Goal: Task Accomplishment & Management: Manage account settings

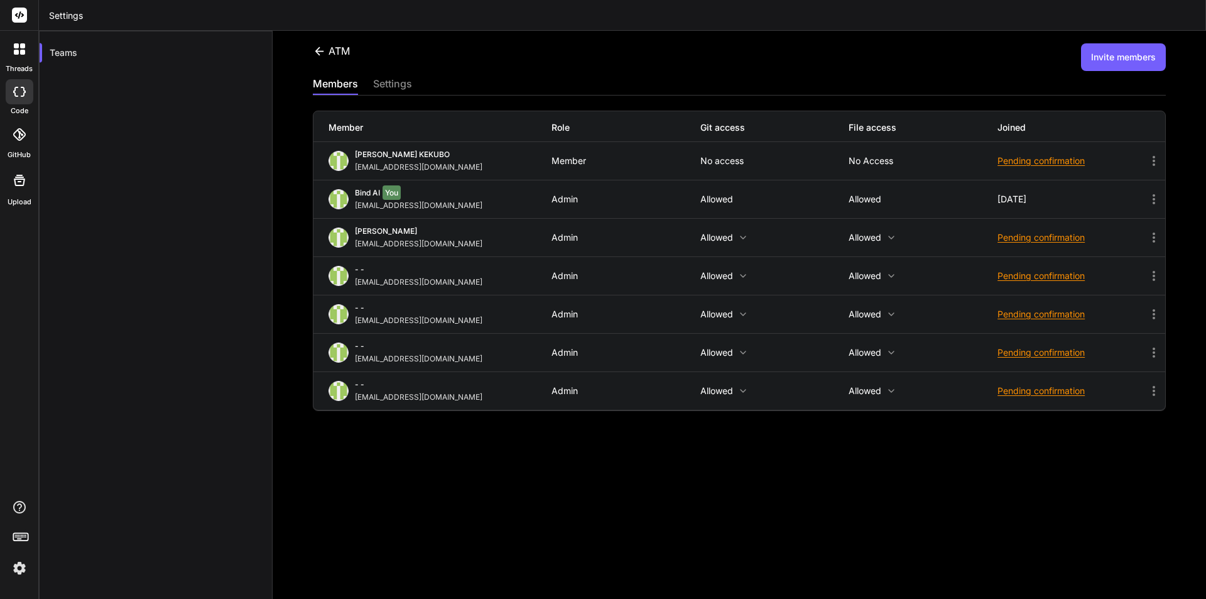
click at [681, 503] on div "ATM Invite members members settings Member Role Git access File access Joined […" at bounding box center [740, 315] width 934 height 568
click at [554, 486] on div "ATM Invite members members settings Member Role Git access File access Joined […" at bounding box center [740, 315] width 934 height 568
click at [1147, 237] on icon at bounding box center [1154, 237] width 15 height 15
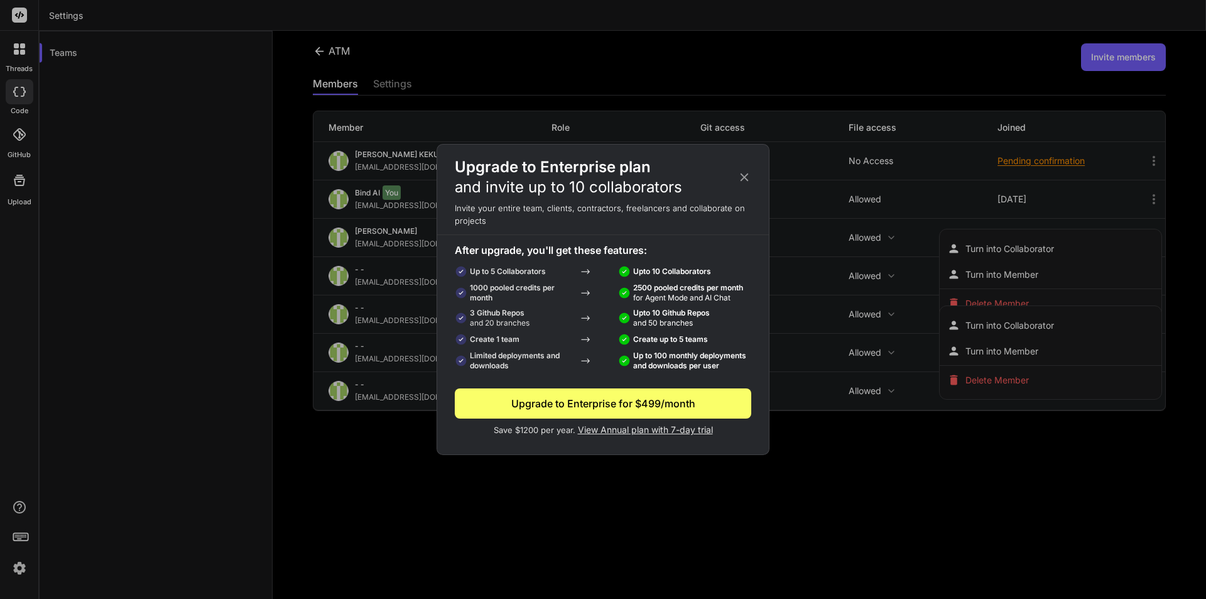
click at [743, 175] on icon at bounding box center [745, 177] width 8 height 8
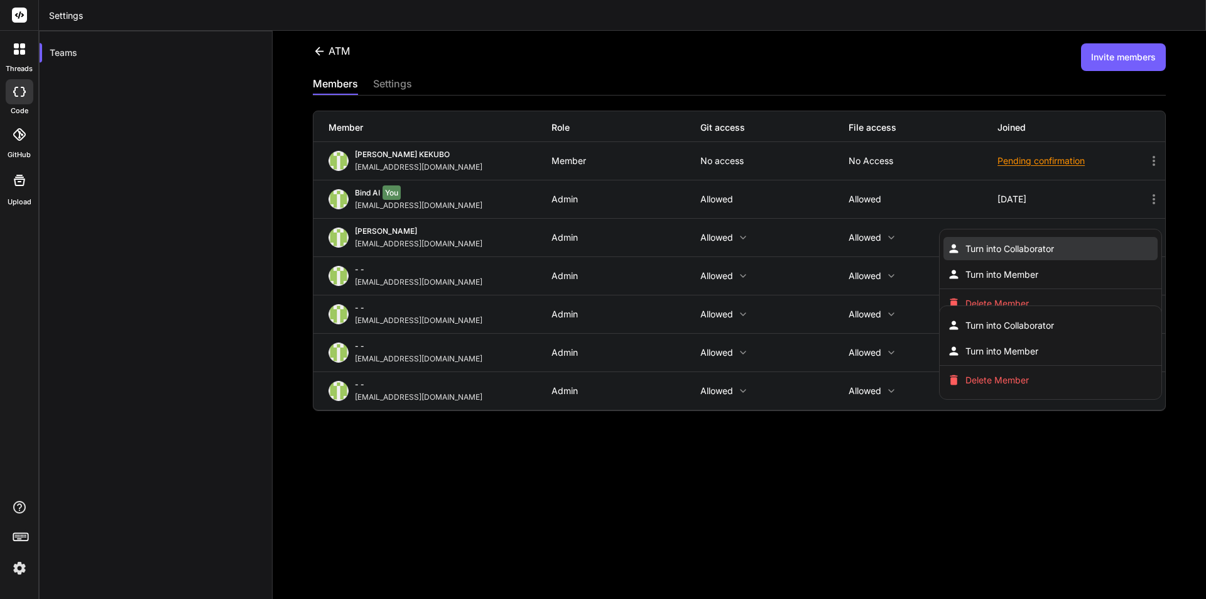
click at [1045, 246] on span "Turn into Collaborator" at bounding box center [1010, 248] width 89 height 13
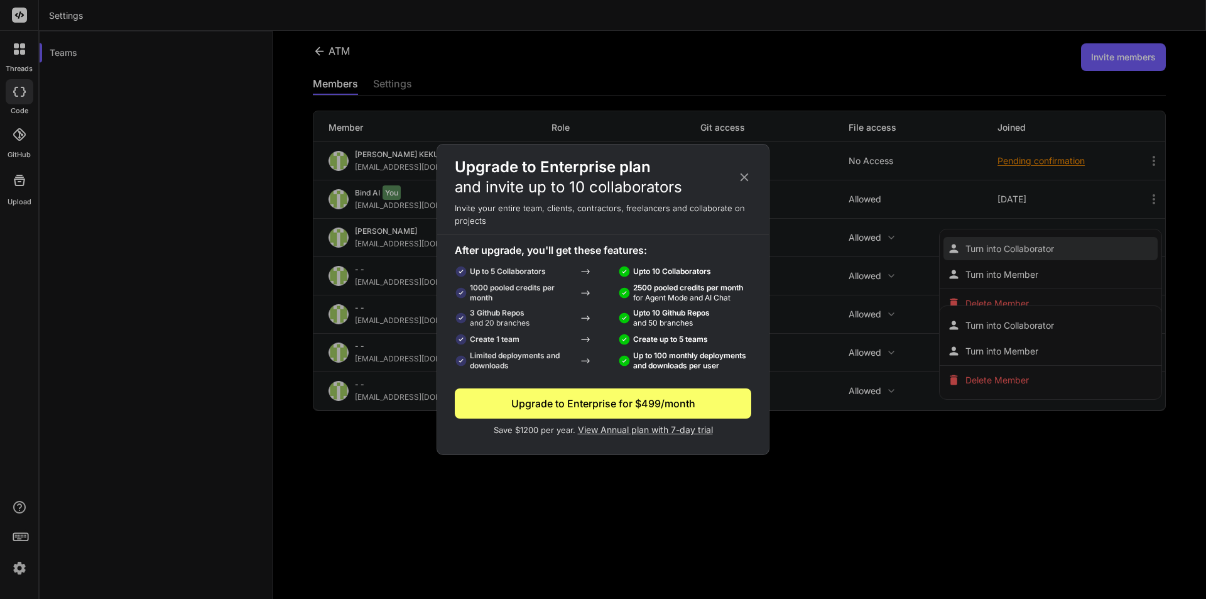
click at [1045, 246] on div "Upgrade to Enterprise plan and invite up to 10 collaborators Invite your entire…" at bounding box center [603, 299] width 1206 height 599
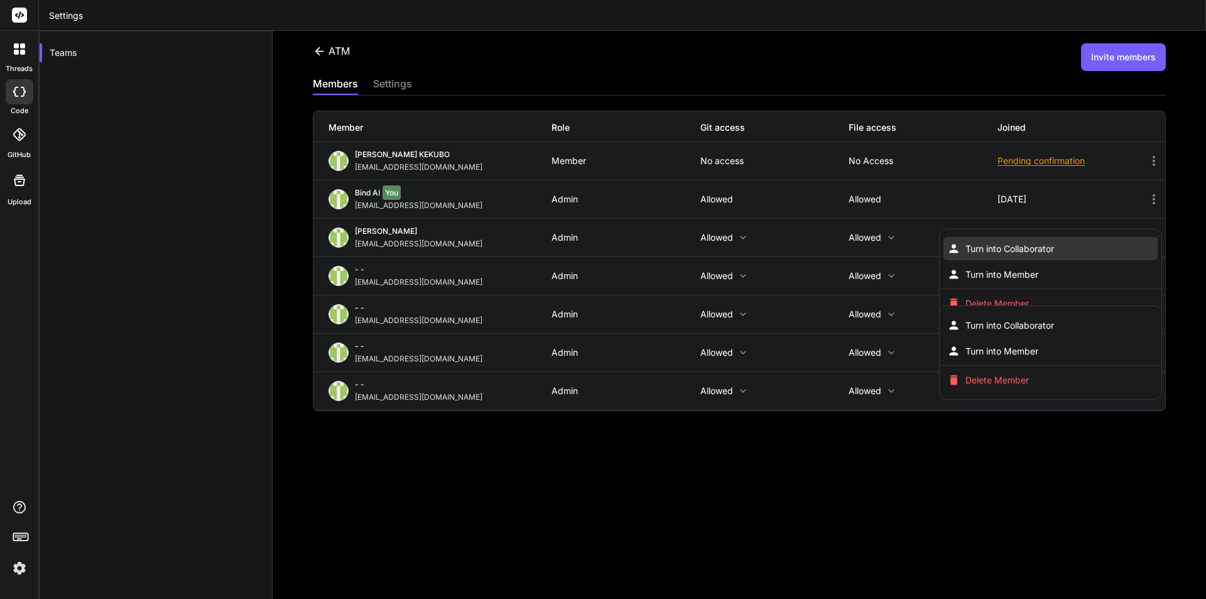
click at [1010, 240] on li "Turn into Collaborator" at bounding box center [1051, 248] width 214 height 23
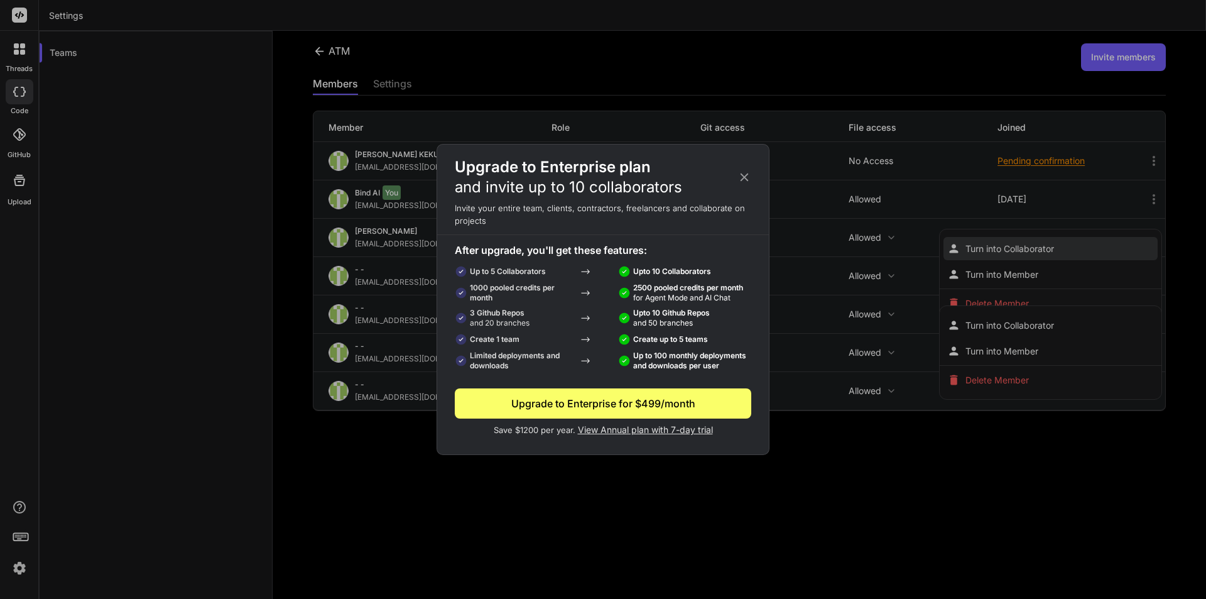
click at [1010, 240] on div "Upgrade to Enterprise plan and invite up to 10 collaborators Invite your entire…" at bounding box center [603, 299] width 1206 height 599
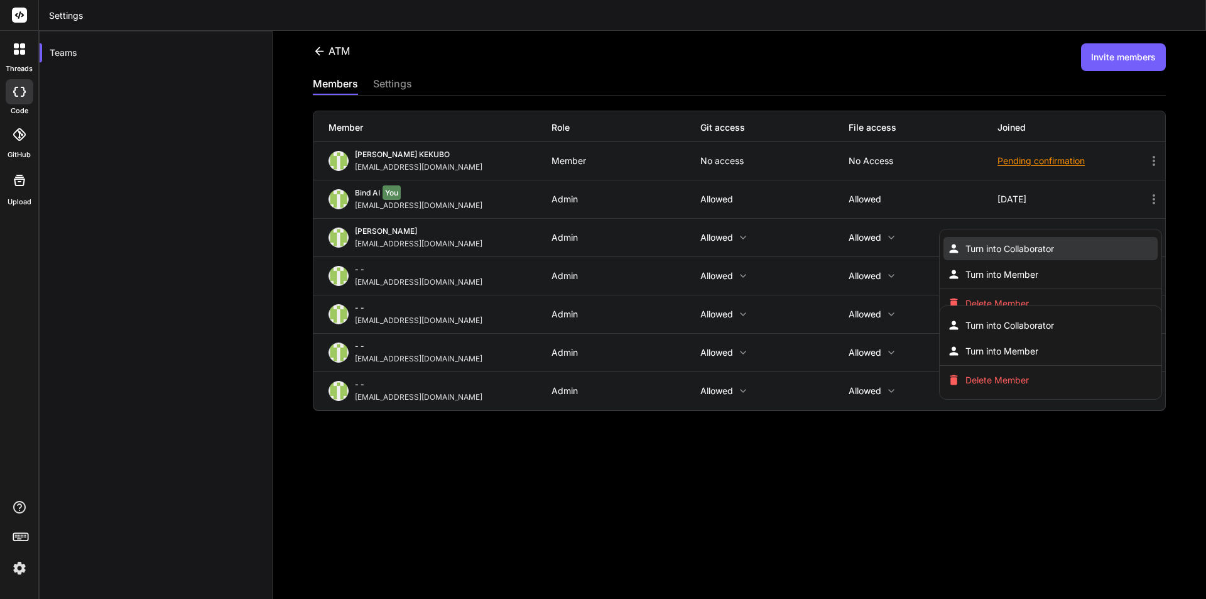
click at [1010, 243] on span "Turn into Collaborator" at bounding box center [1010, 248] width 89 height 13
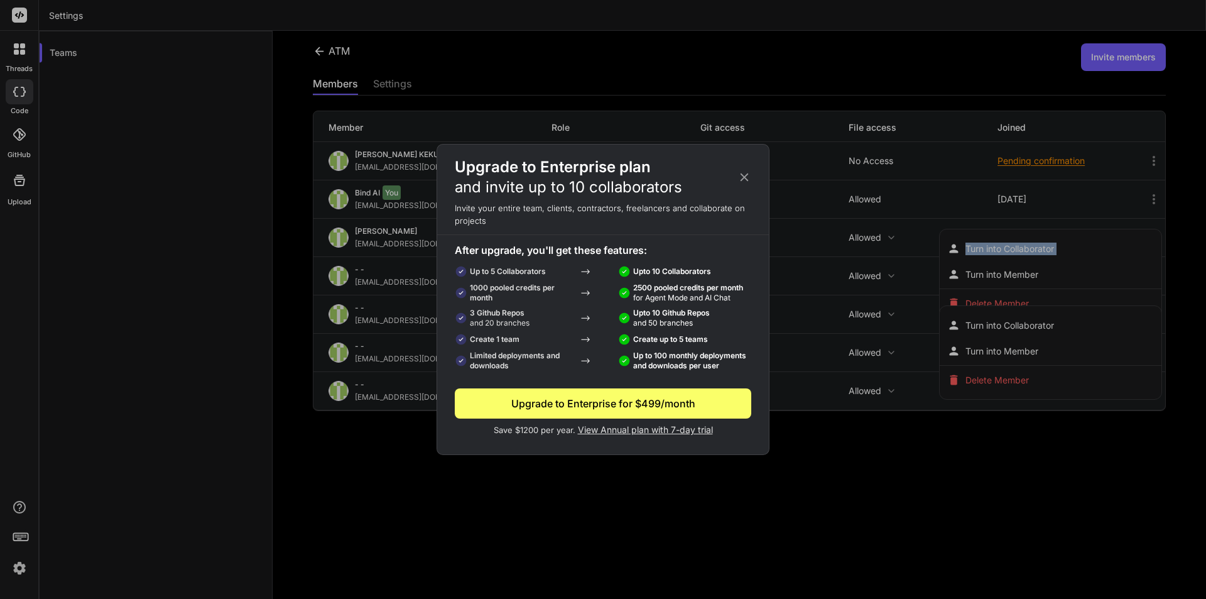
click at [711, 395] on button "Upgrade to Enterprise for $499/month" at bounding box center [603, 403] width 297 height 30
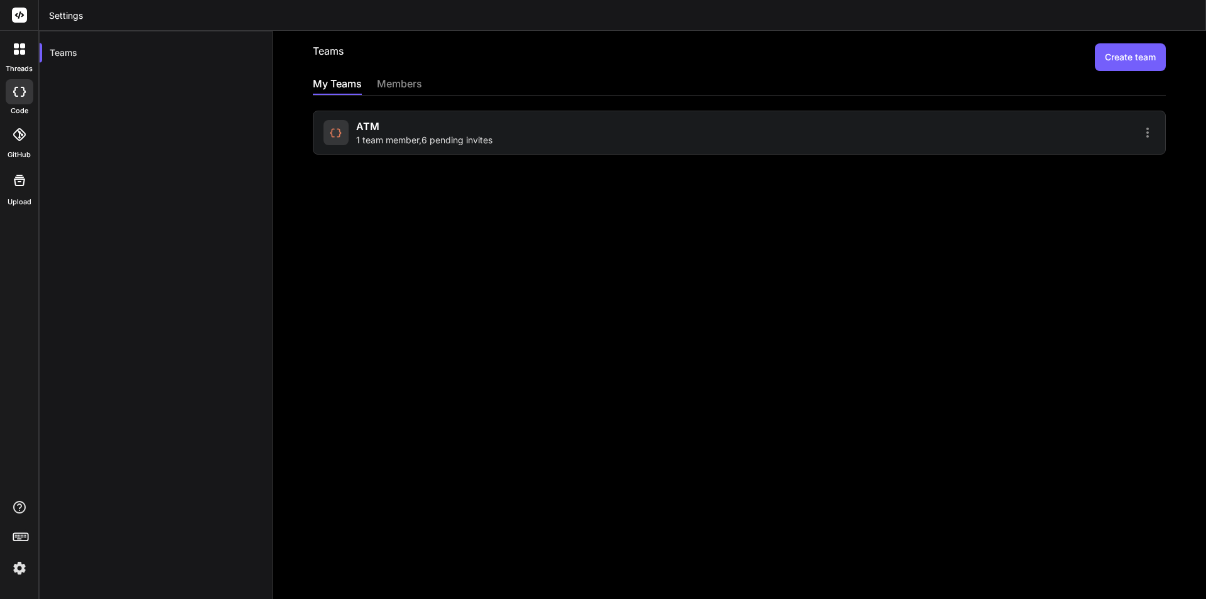
click at [19, 566] on img at bounding box center [19, 567] width 21 height 21
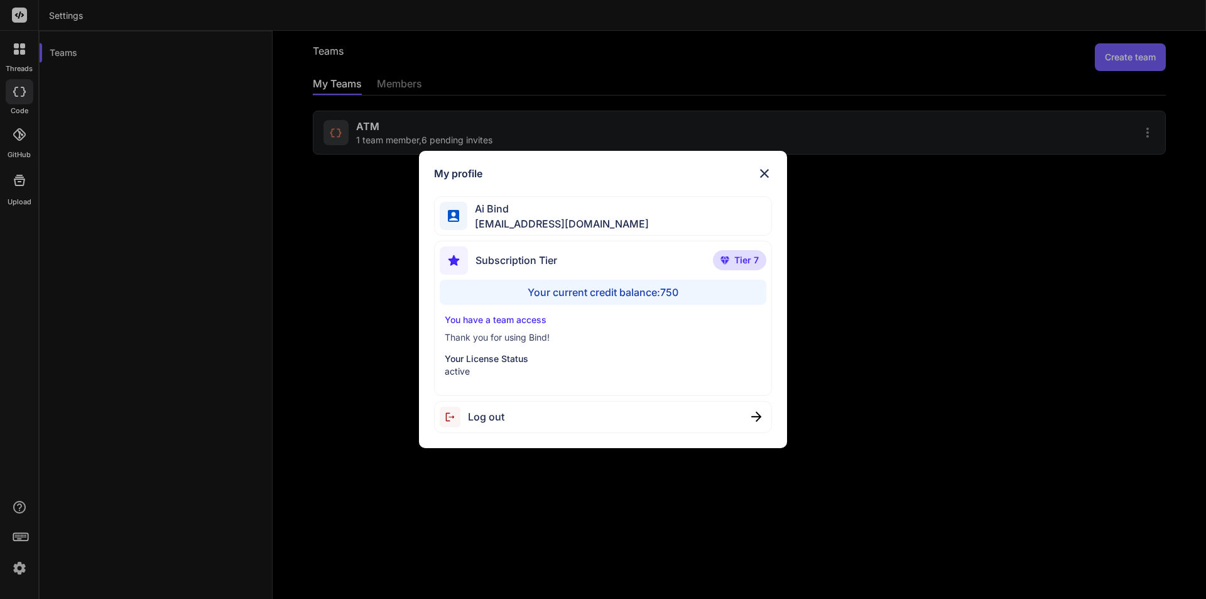
click at [595, 207] on span "Ai Bind" at bounding box center [558, 208] width 182 height 15
click at [768, 172] on img at bounding box center [764, 173] width 15 height 15
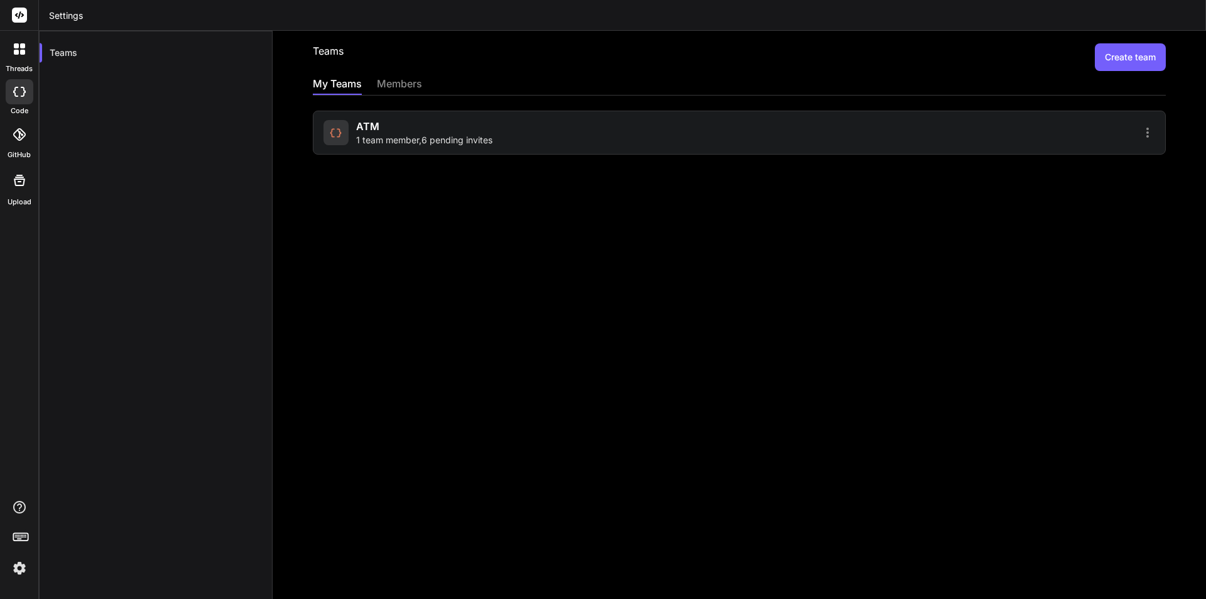
click at [1140, 132] on icon at bounding box center [1147, 132] width 15 height 15
click at [1030, 161] on icon at bounding box center [1034, 164] width 13 height 13
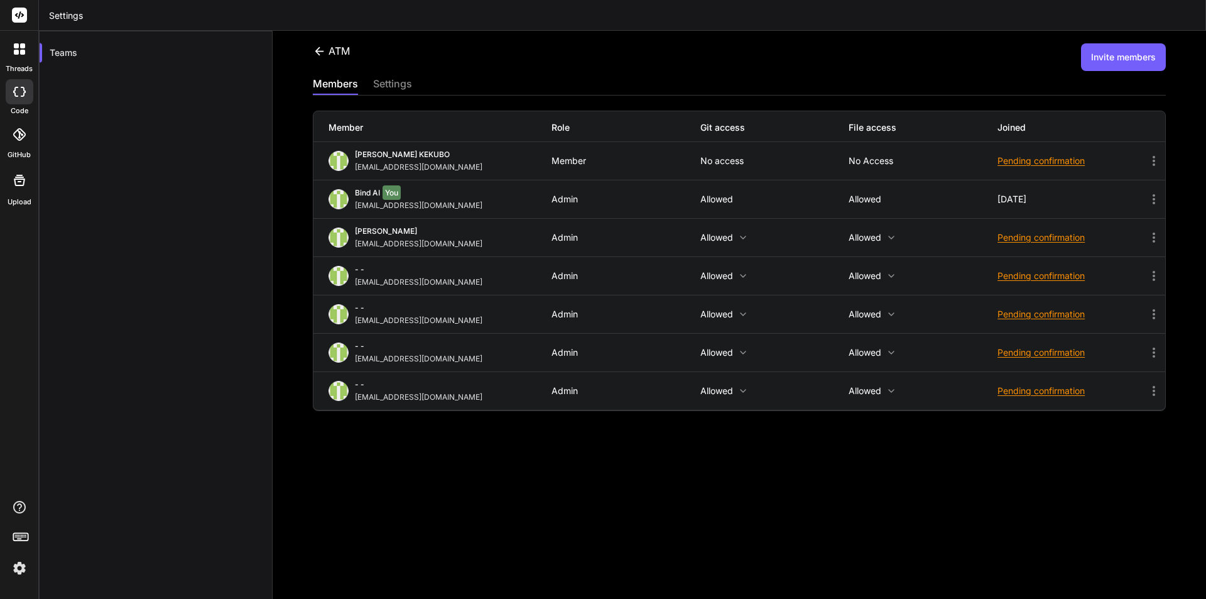
click at [1147, 237] on icon at bounding box center [1154, 237] width 15 height 15
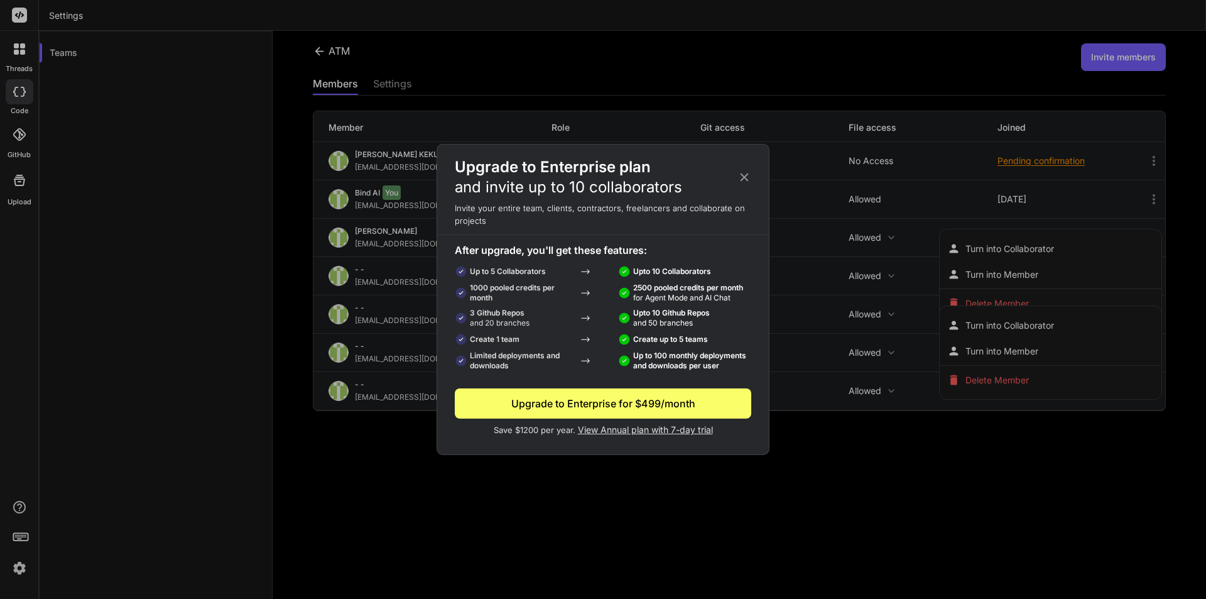
click at [743, 173] on icon at bounding box center [745, 177] width 14 height 14
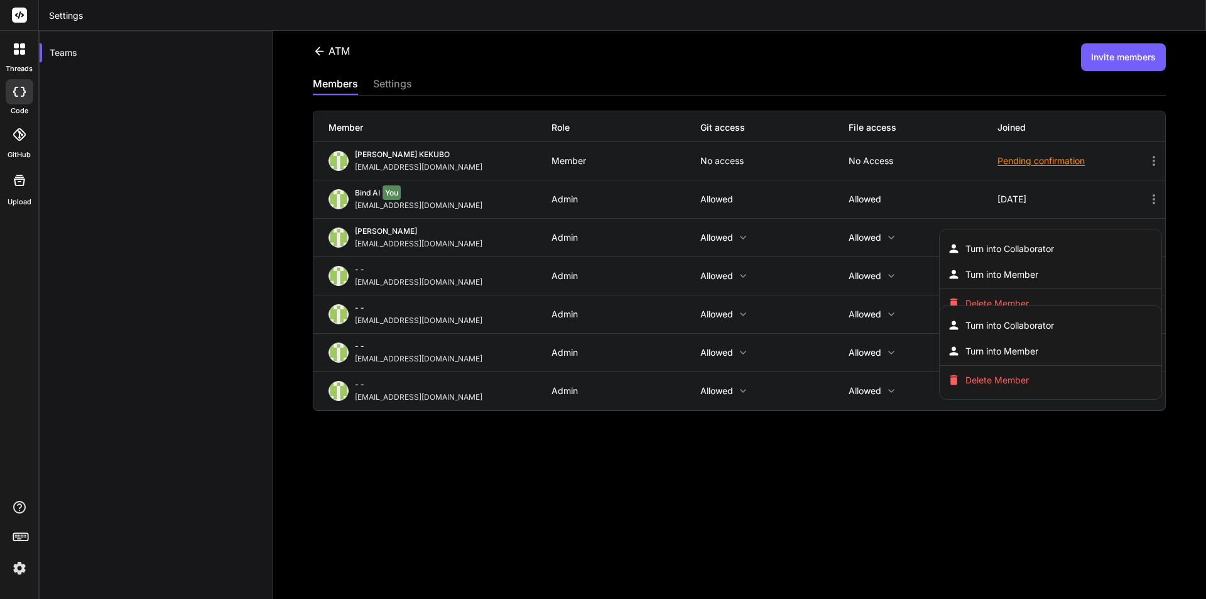
click at [668, 492] on div at bounding box center [603, 299] width 1206 height 599
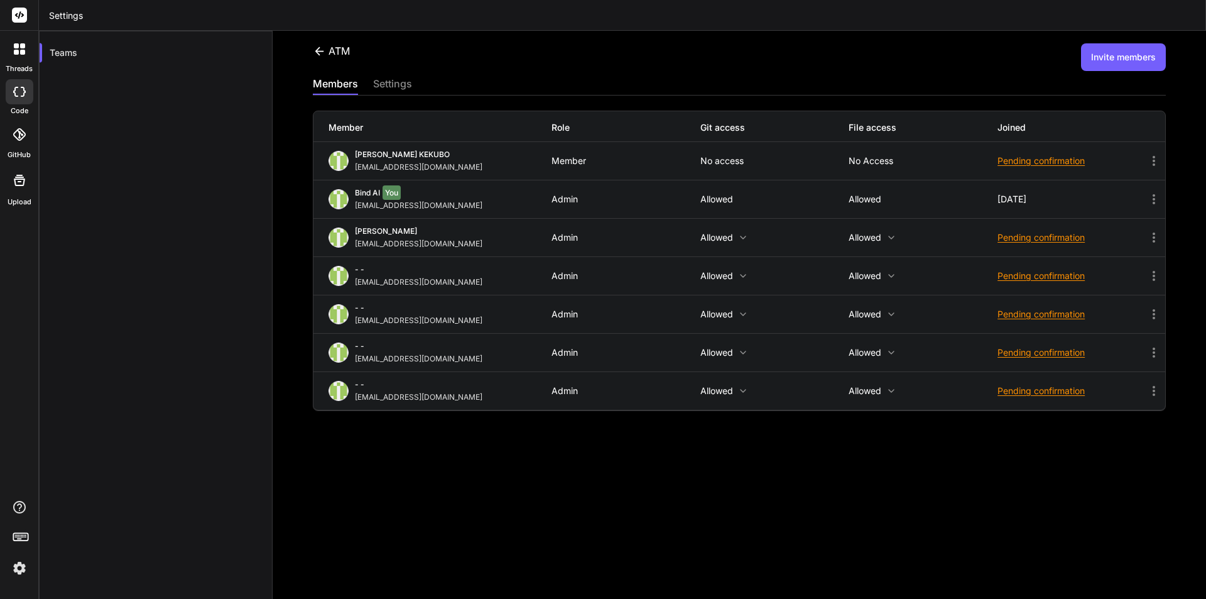
click at [315, 44] on div "ATM" at bounding box center [331, 50] width 37 height 15
click at [318, 46] on icon at bounding box center [319, 51] width 13 height 13
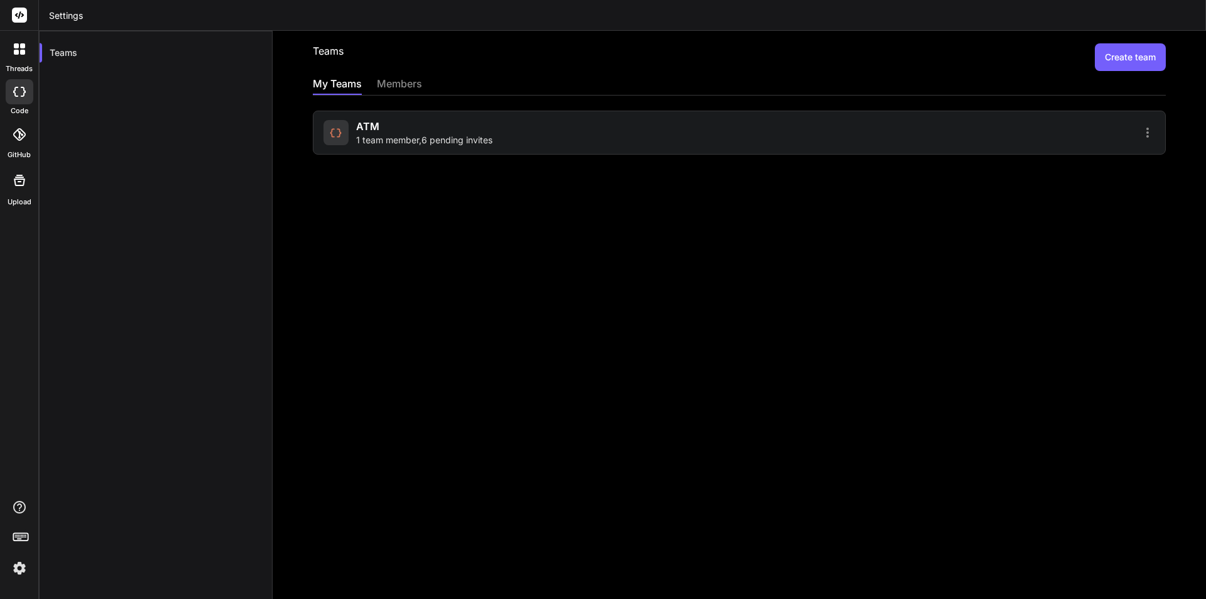
click at [729, 223] on div "Teams Create team My Teams members ATM 1 team member , 6 pending invites" at bounding box center [740, 315] width 934 height 568
click at [1140, 131] on icon at bounding box center [1147, 132] width 15 height 15
click at [1139, 131] on div at bounding box center [603, 299] width 1206 height 599
click at [1140, 129] on icon at bounding box center [1147, 132] width 15 height 15
click at [1147, 133] on icon at bounding box center [1148, 133] width 3 height 10
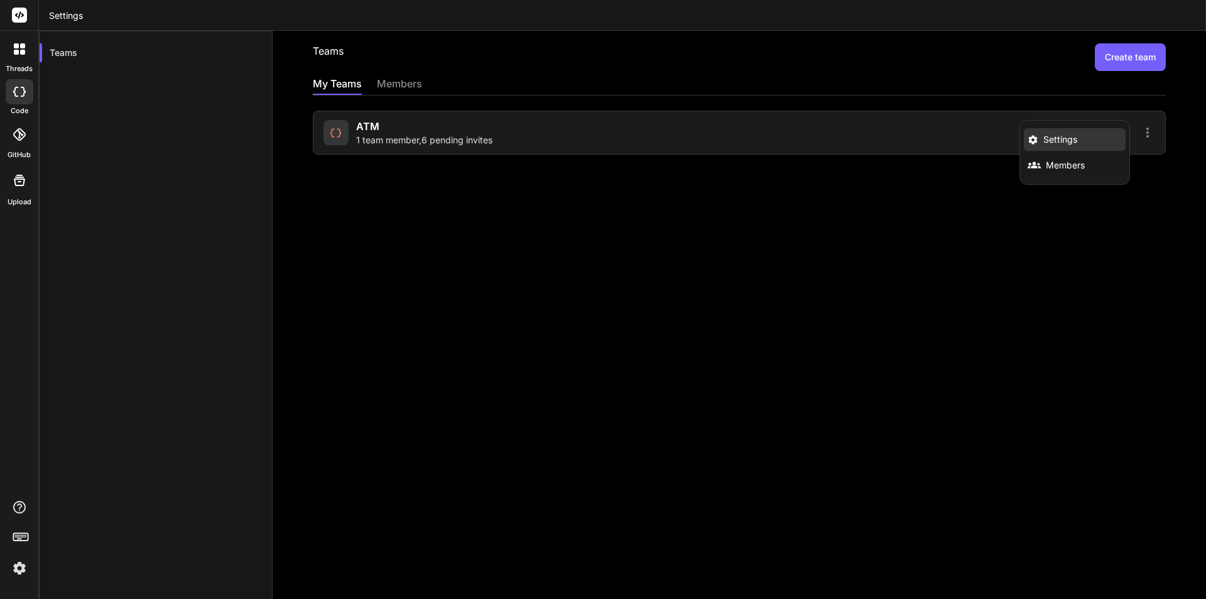
click at [1060, 140] on span "Settings" at bounding box center [1060, 139] width 34 height 13
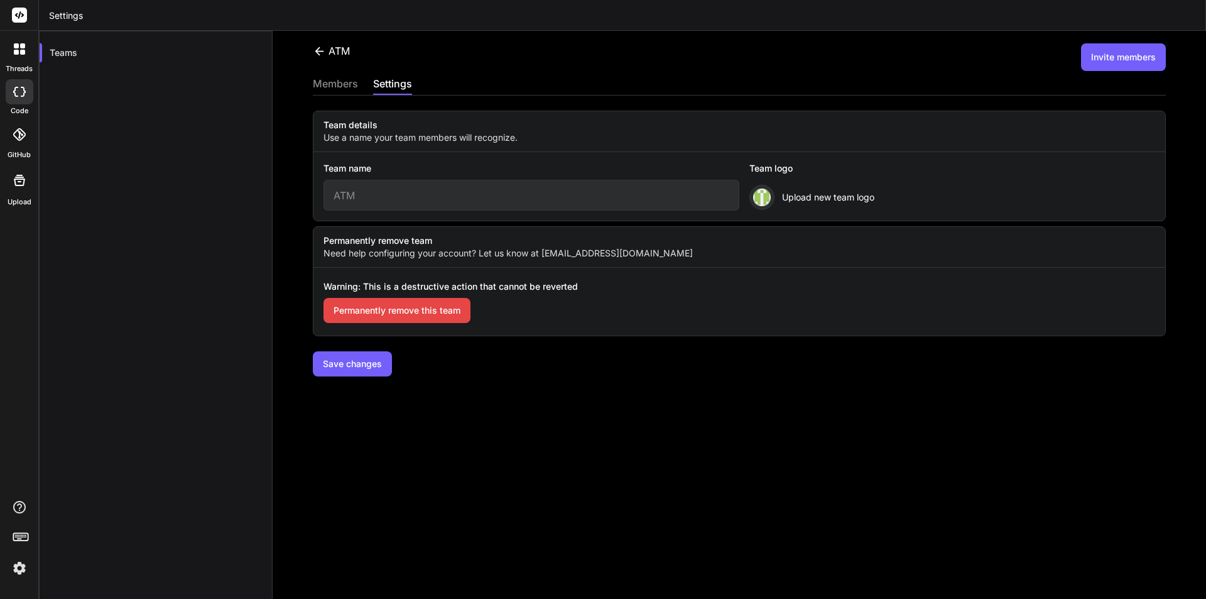
click at [420, 307] on button "Permanently remove this team" at bounding box center [397, 310] width 147 height 25
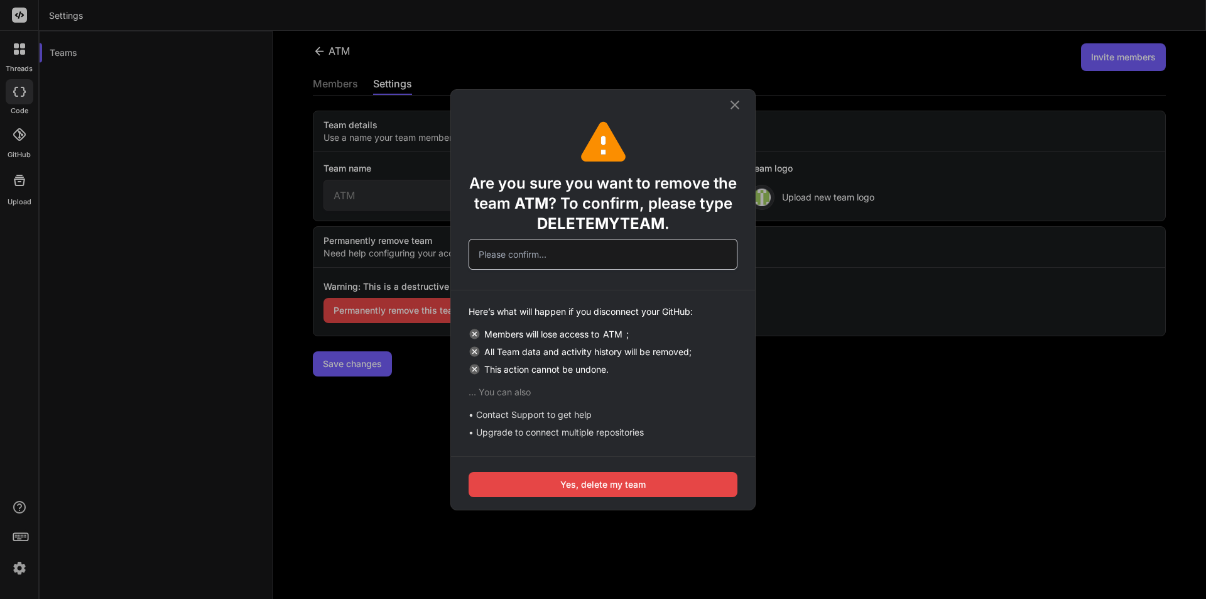
click at [522, 258] on input "text" at bounding box center [603, 254] width 269 height 31
click at [573, 226] on span "DELETEMYTEAM" at bounding box center [601, 223] width 128 height 18
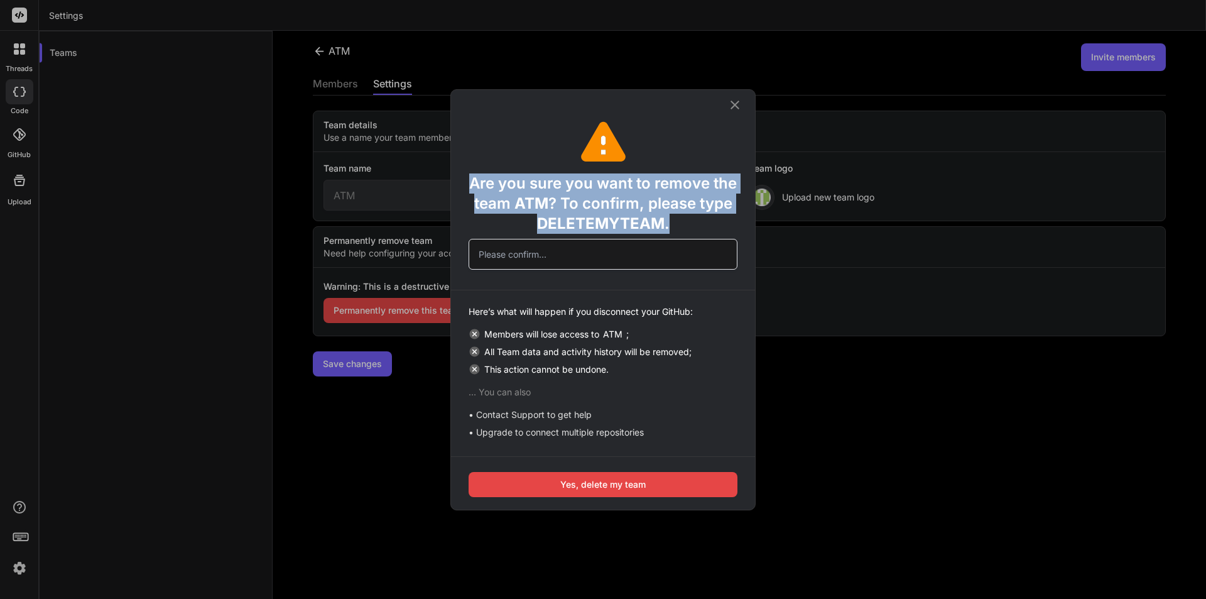
click at [573, 226] on span "DELETEMYTEAM" at bounding box center [601, 223] width 128 height 18
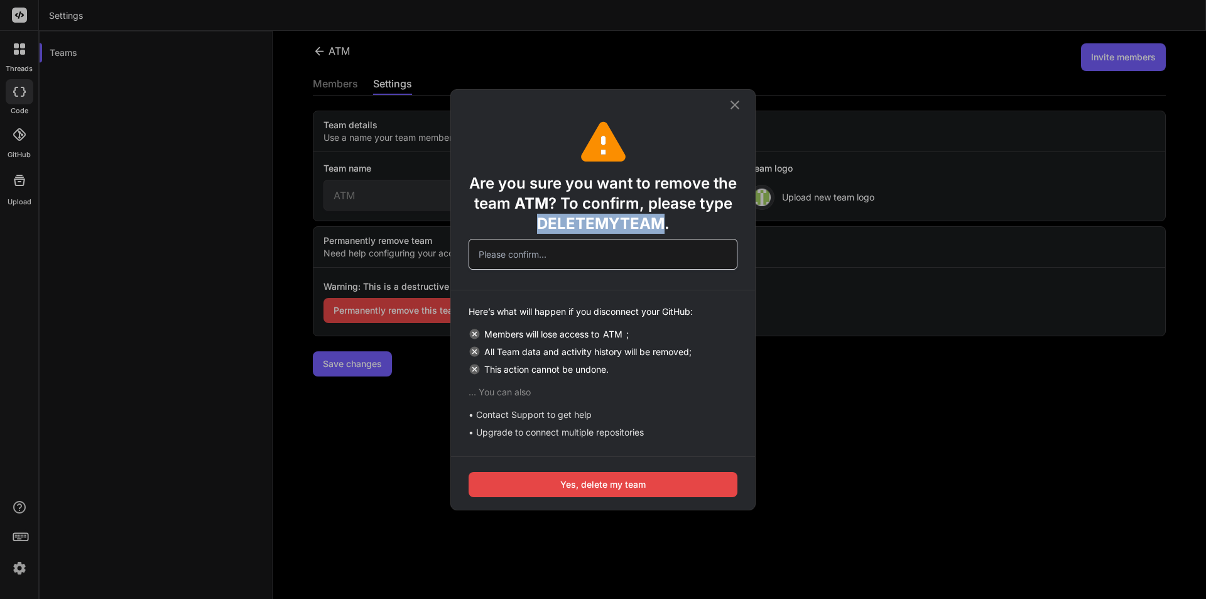
drag, startPoint x: 537, startPoint y: 223, endPoint x: 664, endPoint y: 221, distance: 126.9
click at [664, 221] on div "Are you sure you want to remove the team ATM ? To confirm, please type DELETEMY…" at bounding box center [603, 200] width 269 height 65
copy span "DELETEMYTEAM"
click at [540, 255] on input "text" at bounding box center [603, 254] width 269 height 31
paste input "DELETEMYTEAM"
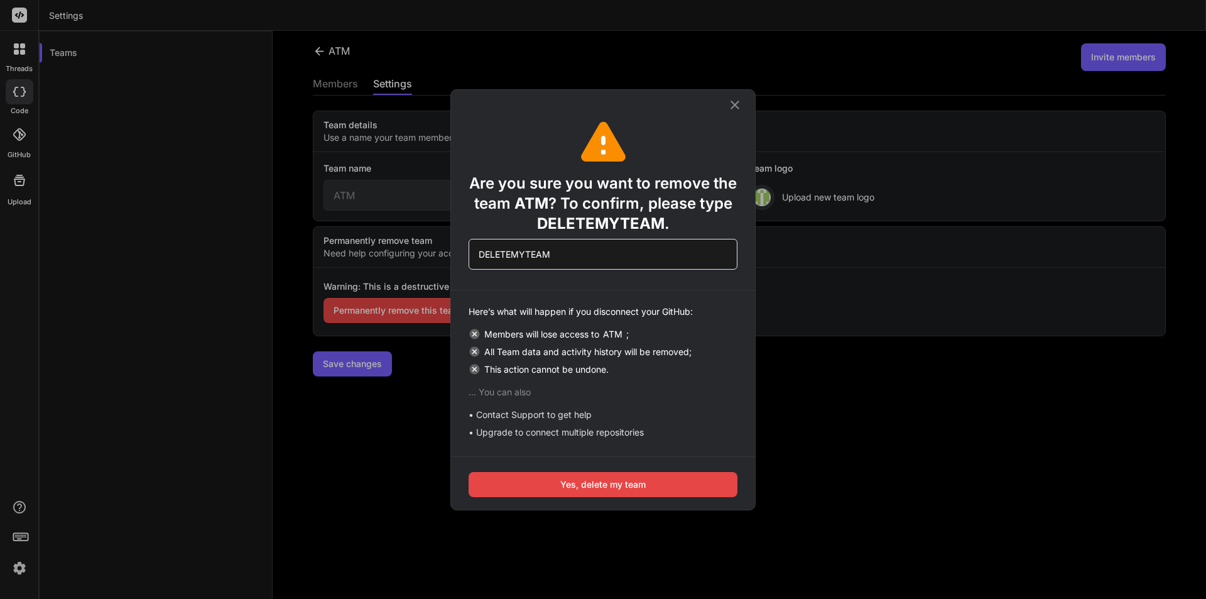
type input "DELETEMYTEAM"
click at [588, 481] on button "Yes, delete my team" at bounding box center [603, 484] width 269 height 25
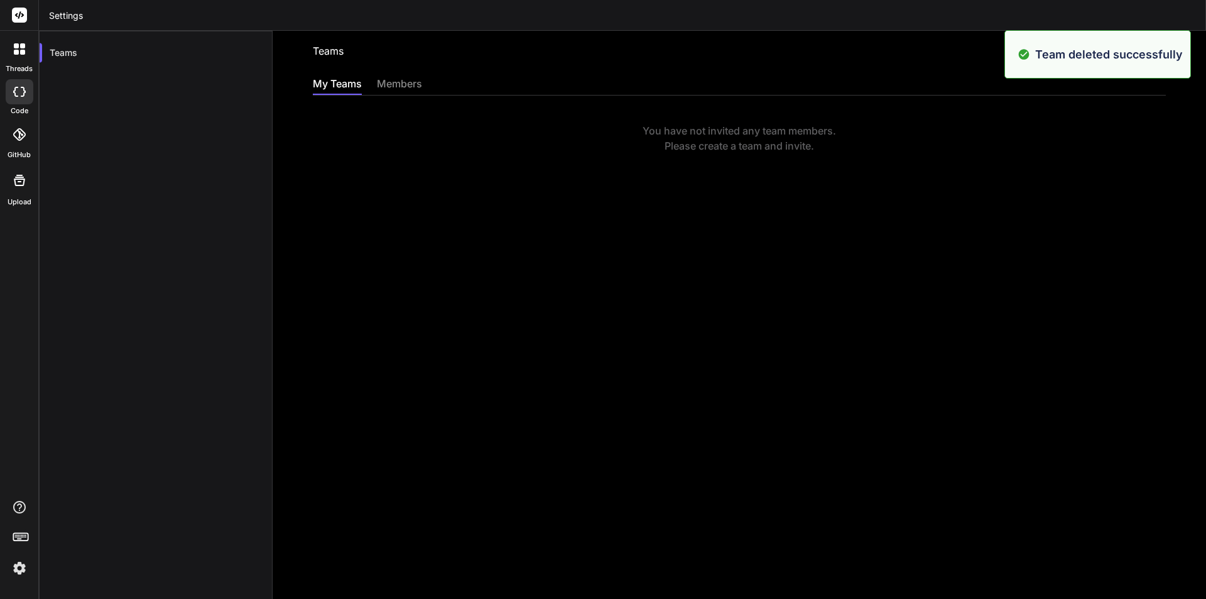
click at [449, 200] on div "Teams Create team My Teams members You have not invited any team members. Pleas…" at bounding box center [740, 315] width 934 height 568
click at [1005, 199] on div "Teams Create team My Teams members You have not invited any team members. Pleas…" at bounding box center [740, 315] width 934 height 568
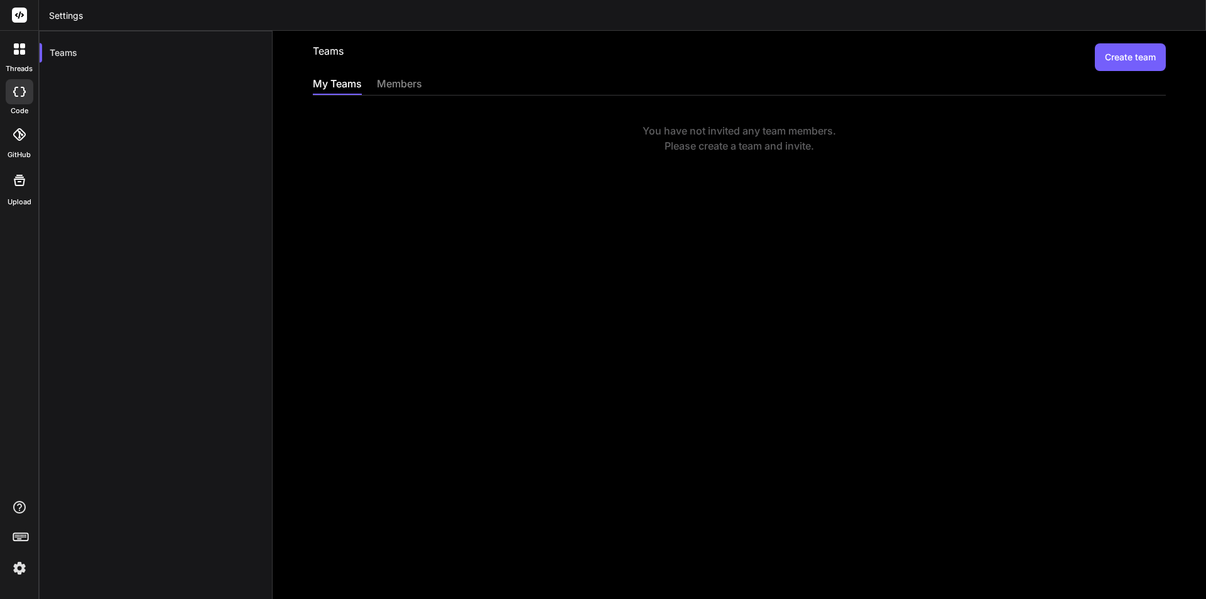
click at [1111, 53] on button "Create team" at bounding box center [1130, 57] width 71 height 28
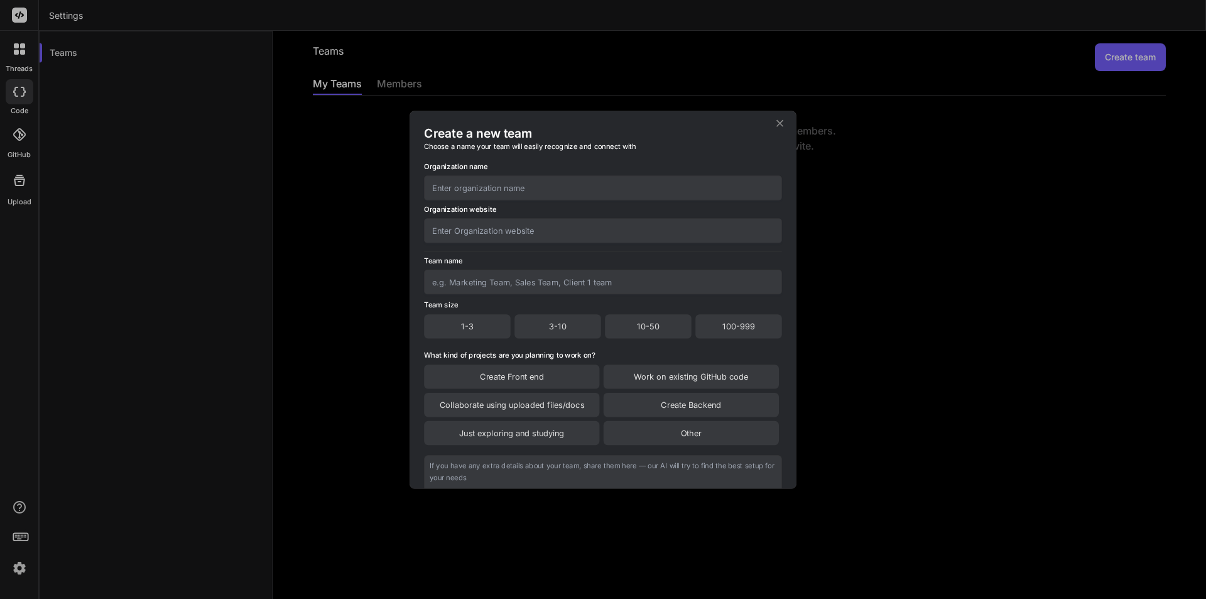
click at [479, 181] on input "text" at bounding box center [603, 187] width 358 height 25
type input "ATM"
type input "edufu.net"
click at [467, 327] on div "1-3" at bounding box center [467, 326] width 87 height 24
click at [493, 285] on input "text" at bounding box center [603, 282] width 358 height 25
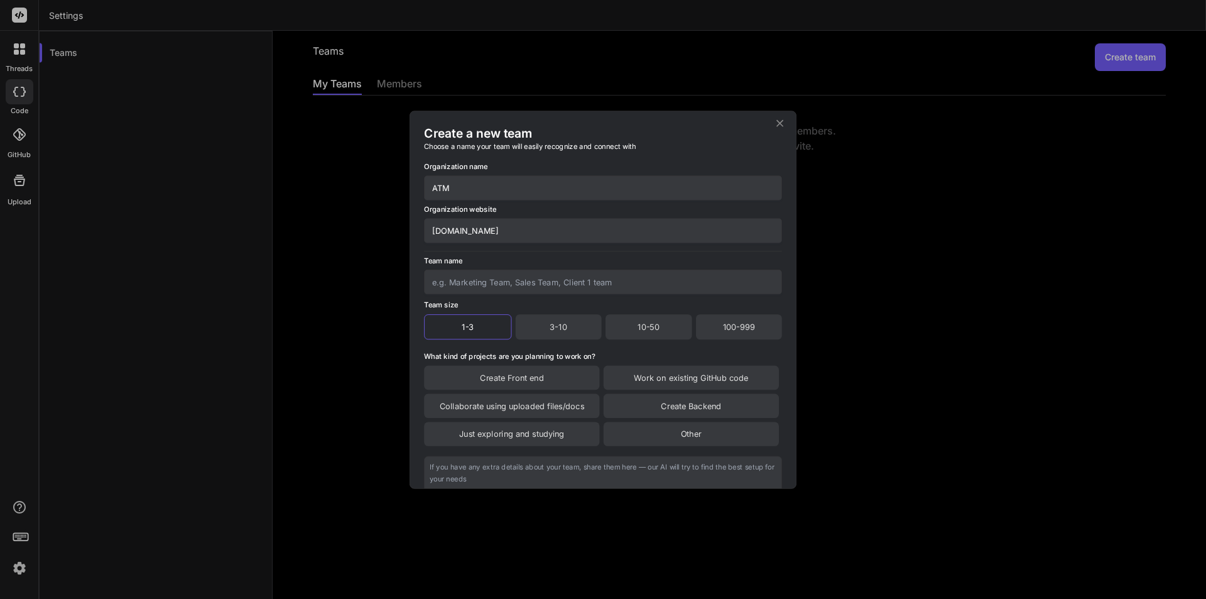
click at [493, 285] on input "text" at bounding box center [603, 282] width 358 height 25
type input "ATM"
click at [564, 378] on div "Create Front end" at bounding box center [511, 377] width 175 height 24
click at [585, 410] on div "Collaborate using uploaded files/docs" at bounding box center [511, 407] width 175 height 24
click at [658, 410] on div "Create Backend" at bounding box center [691, 407] width 175 height 25
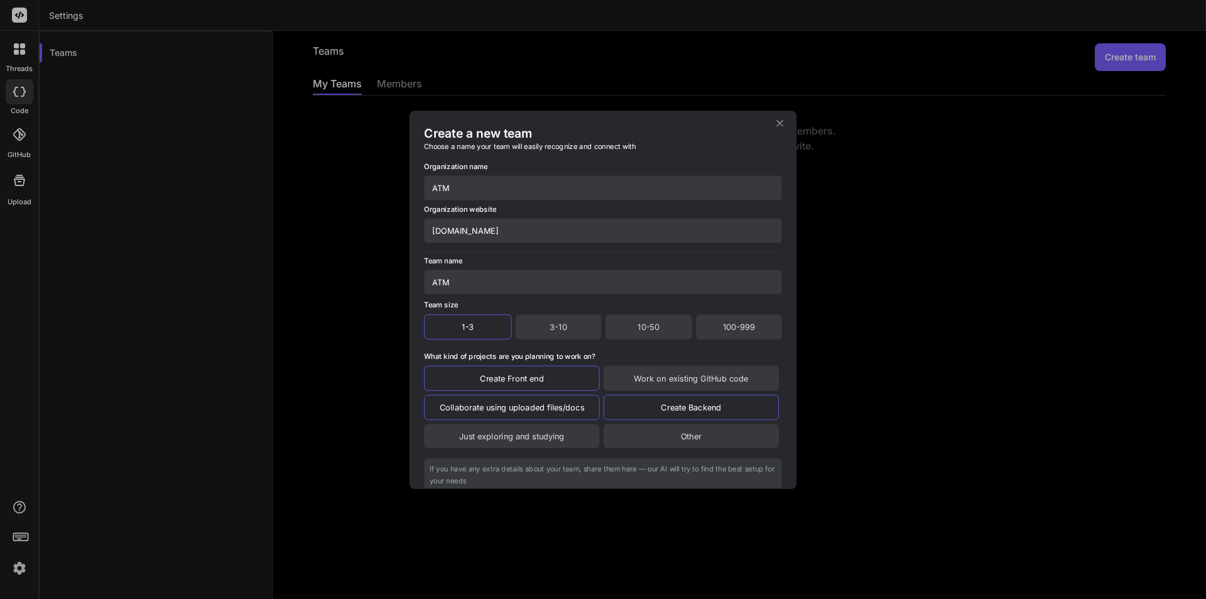
click at [577, 440] on div "Just exploring and studying" at bounding box center [511, 435] width 175 height 24
click at [673, 375] on div "Work on existing GitHub code" at bounding box center [691, 377] width 175 height 25
click at [667, 373] on div "Work on existing GitHub code" at bounding box center [691, 377] width 175 height 25
click at [639, 368] on div "Work on existing GitHub code" at bounding box center [691, 377] width 175 height 25
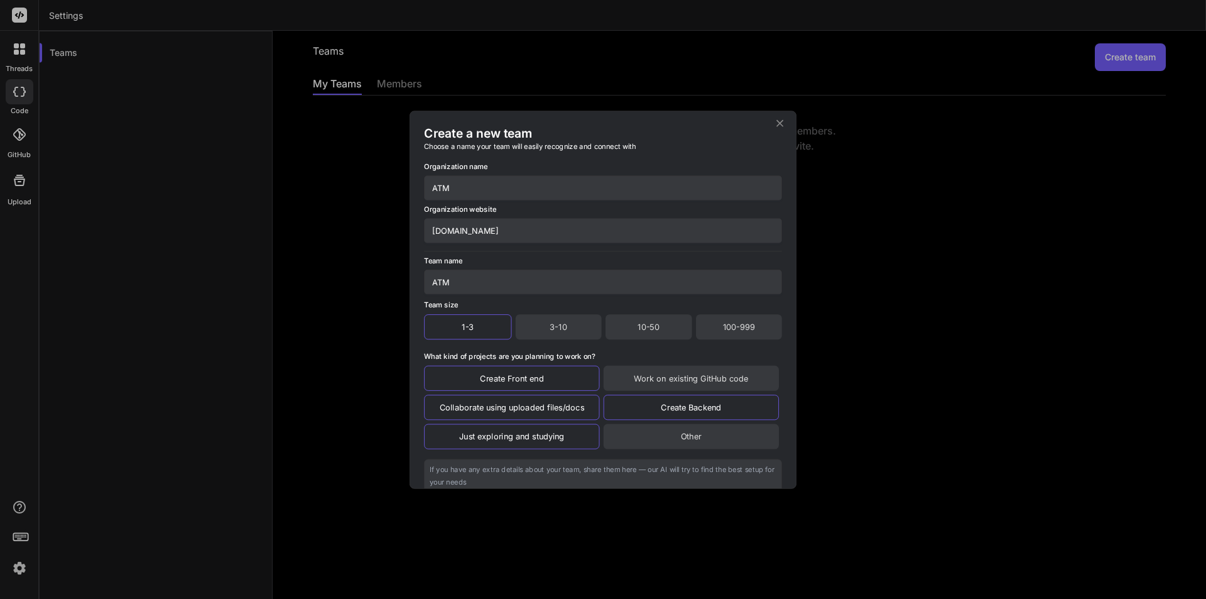
click at [602, 515] on div "Create a new team Choose a name your team will easily recognize and connect wit…" at bounding box center [603, 299] width 1206 height 599
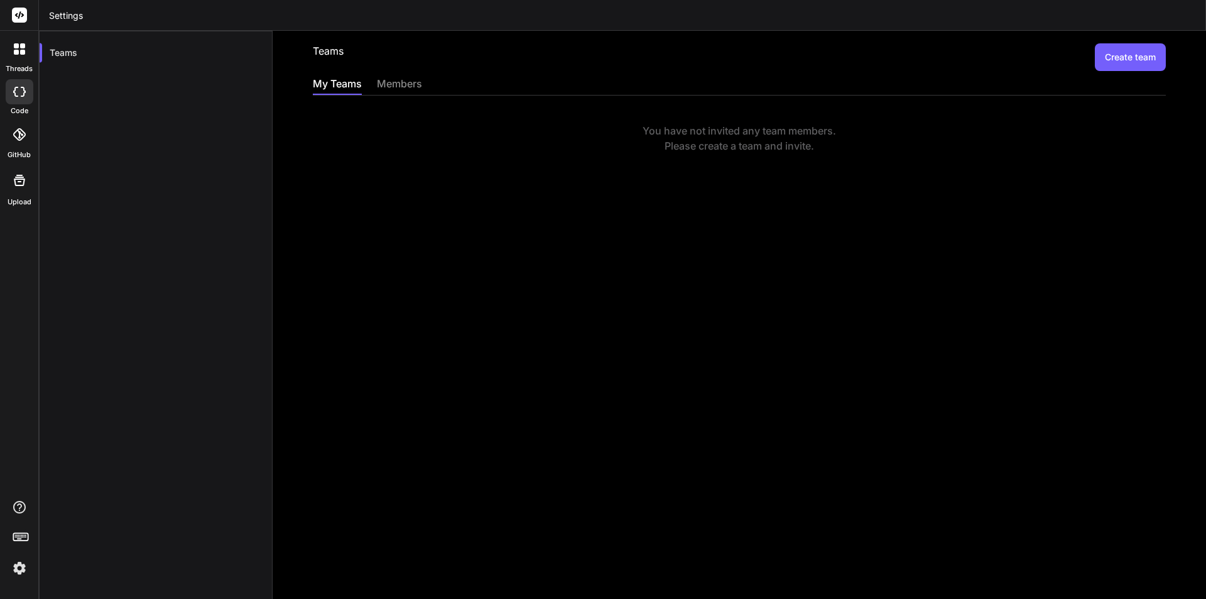
click at [1099, 46] on button "Create team" at bounding box center [1130, 57] width 71 height 28
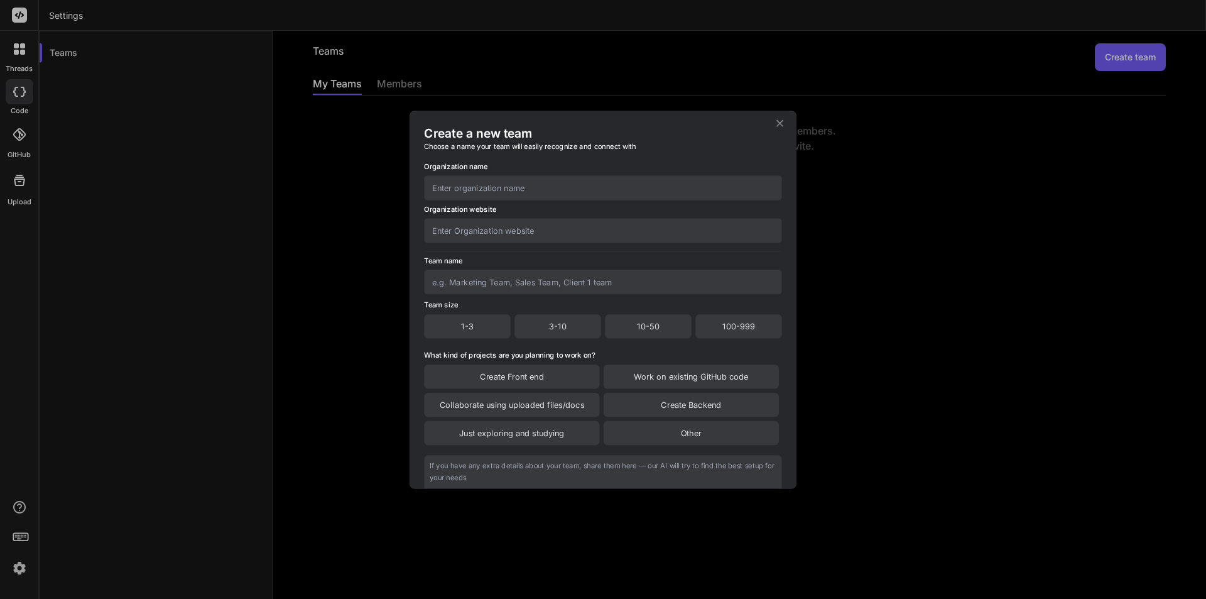
click at [558, 187] on input "text" at bounding box center [603, 187] width 358 height 25
